Goal: Information Seeking & Learning: Find specific fact

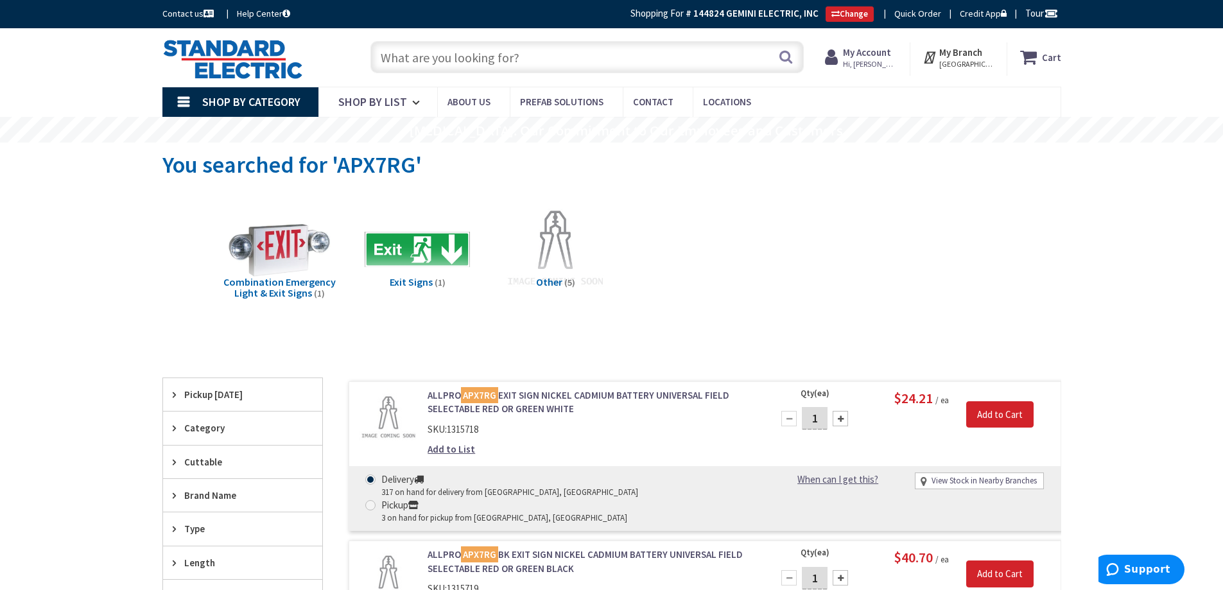
click at [493, 57] on input "text" at bounding box center [587, 57] width 433 height 32
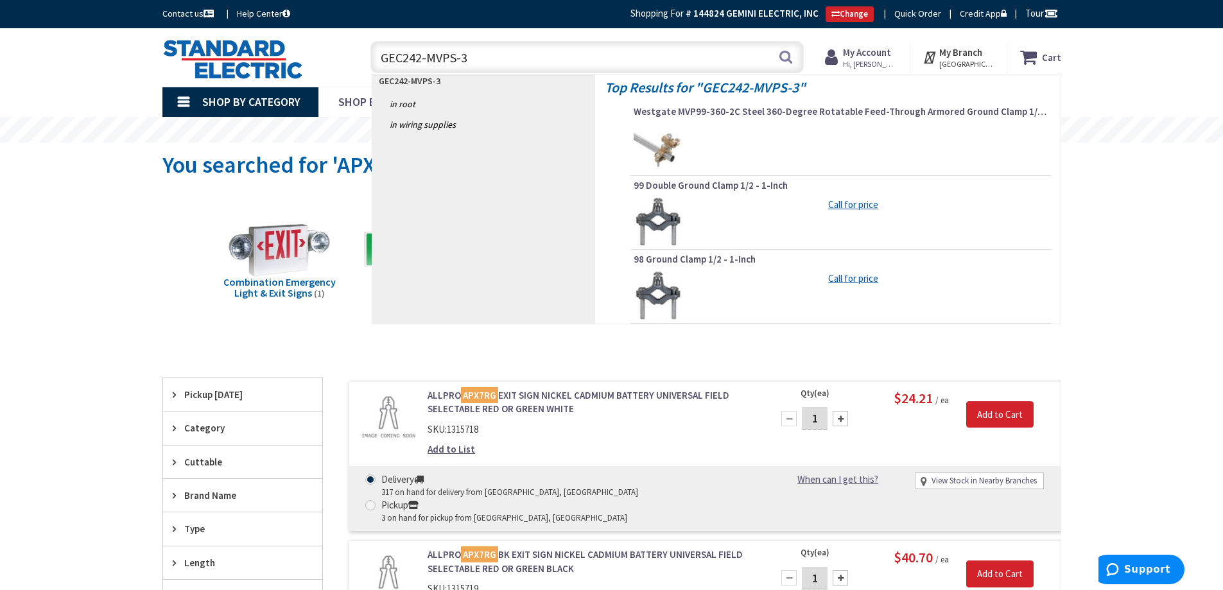
type input "GEC242-MVPS-3W"
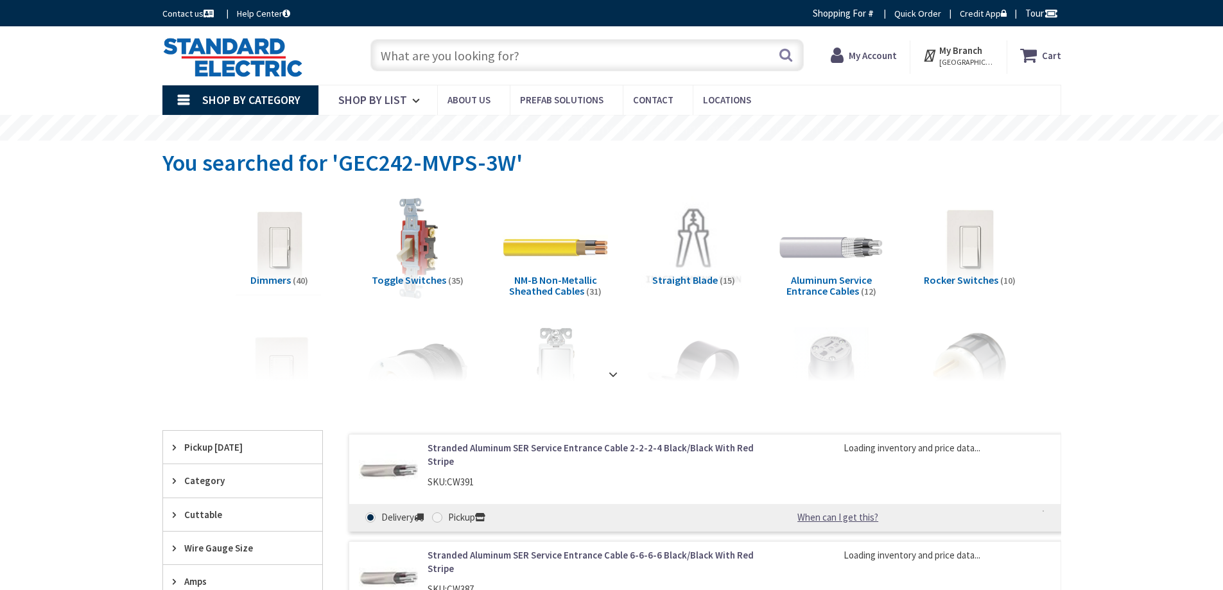
type input "Page [GEOGRAPHIC_DATA], [GEOGRAPHIC_DATA]"
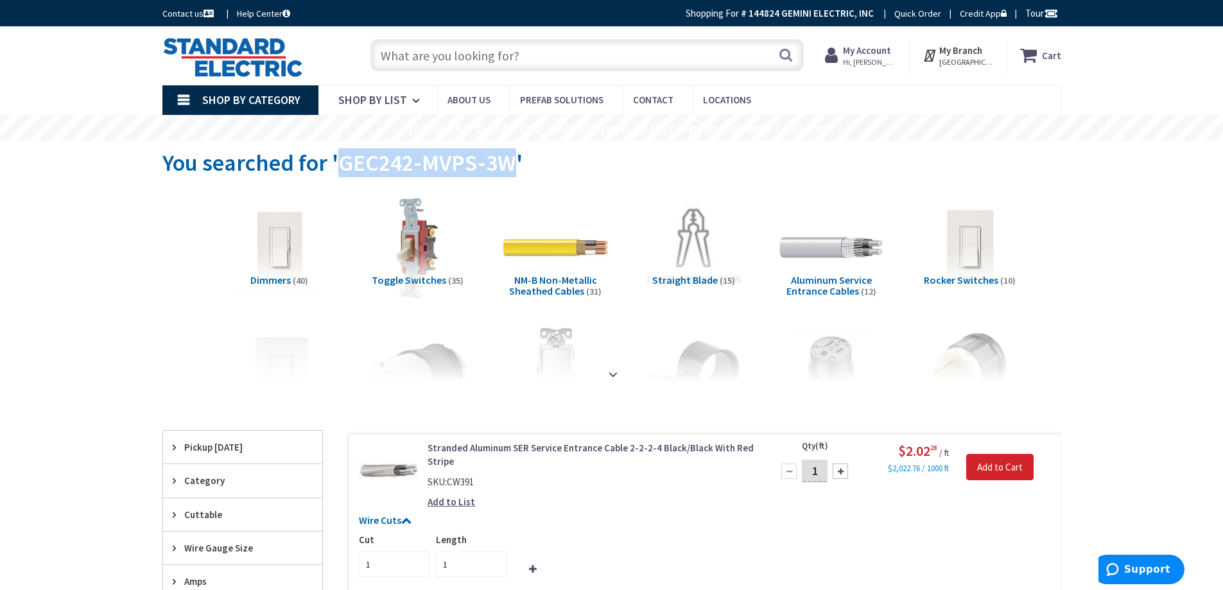
drag, startPoint x: 340, startPoint y: 159, endPoint x: 509, endPoint y: 155, distance: 168.9
click at [509, 155] on span "You searched for 'GEC242-MVPS-3W'" at bounding box center [342, 162] width 360 height 29
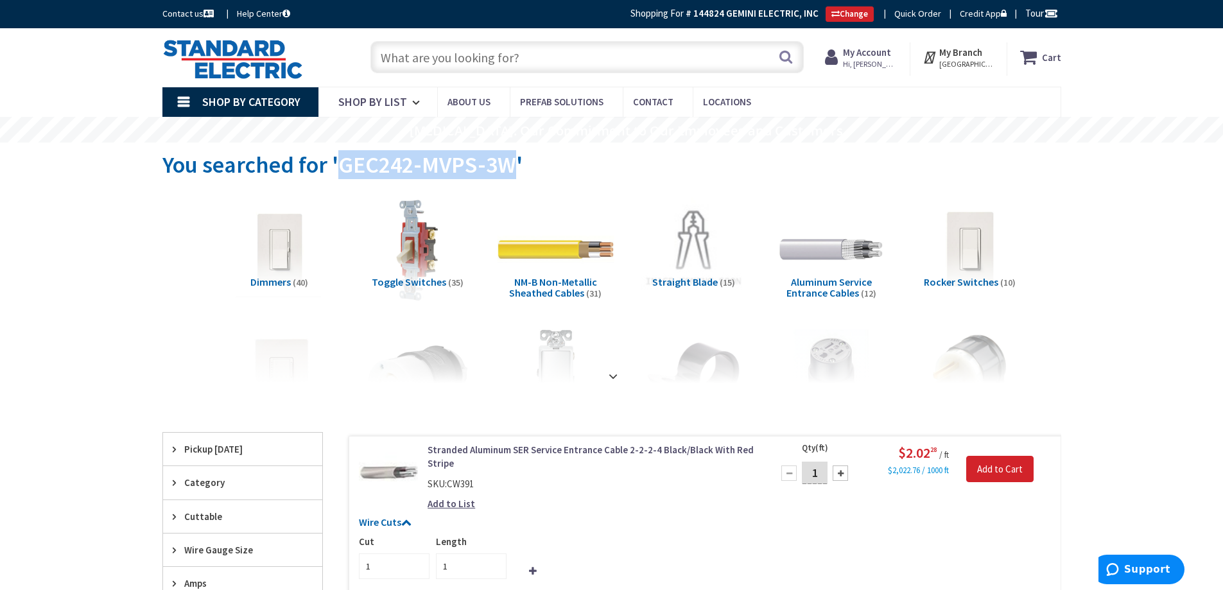
copy span "GEC242-MVPS-3W"
